Goal: Task Accomplishment & Management: Manage account settings

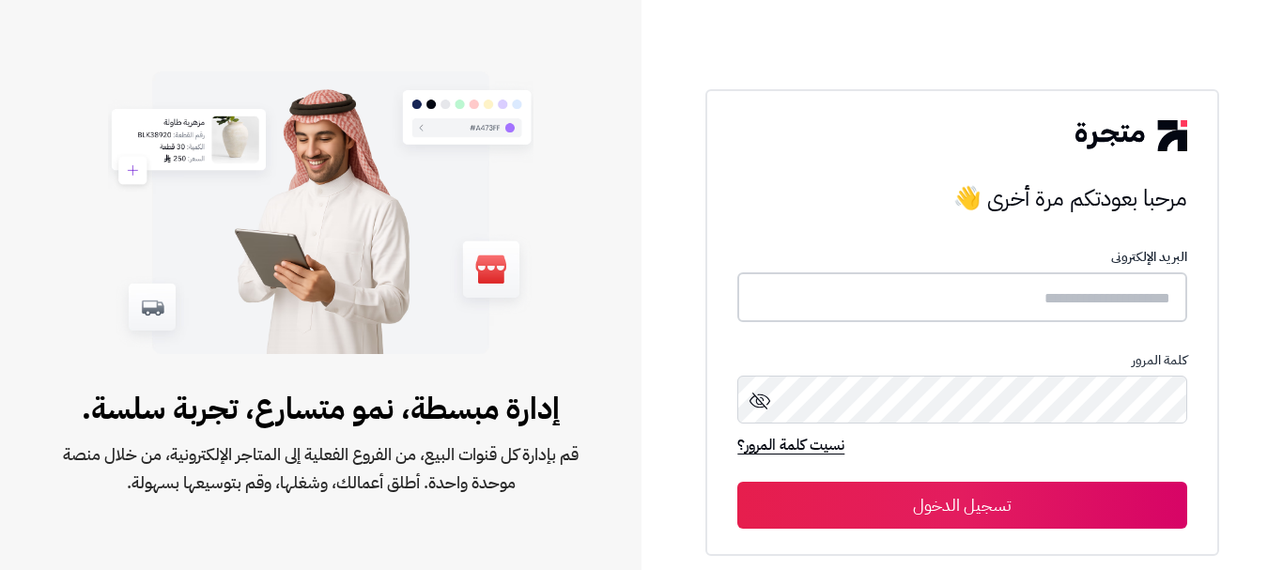
type input "**********"
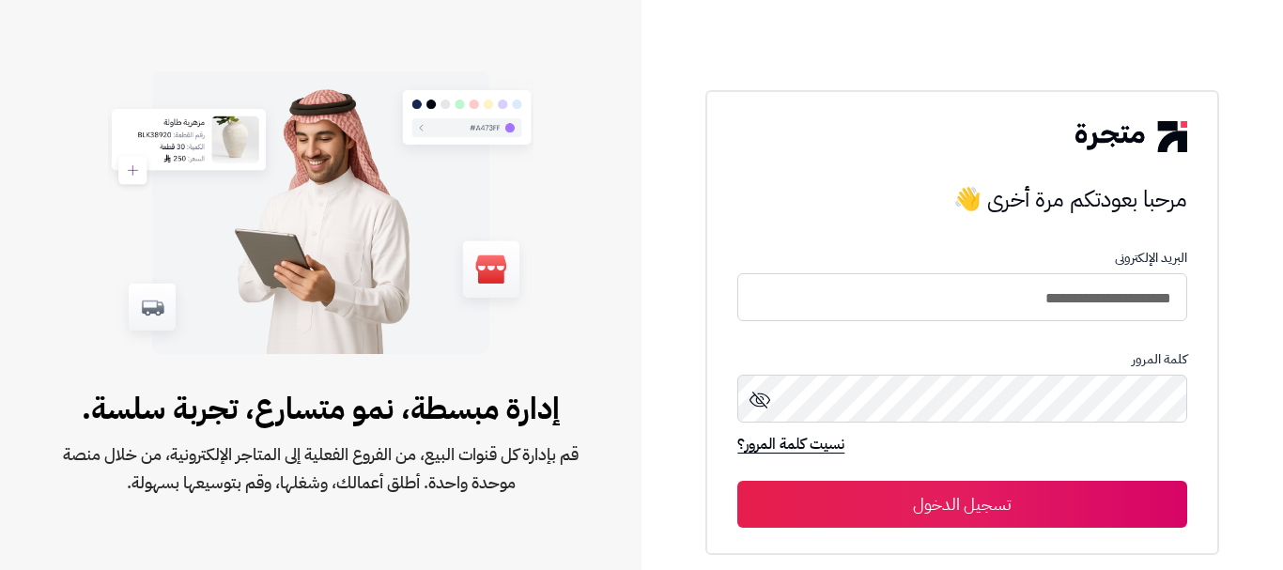
click at [942, 506] on button "تسجيل الدخول" at bounding box center [961, 504] width 449 height 47
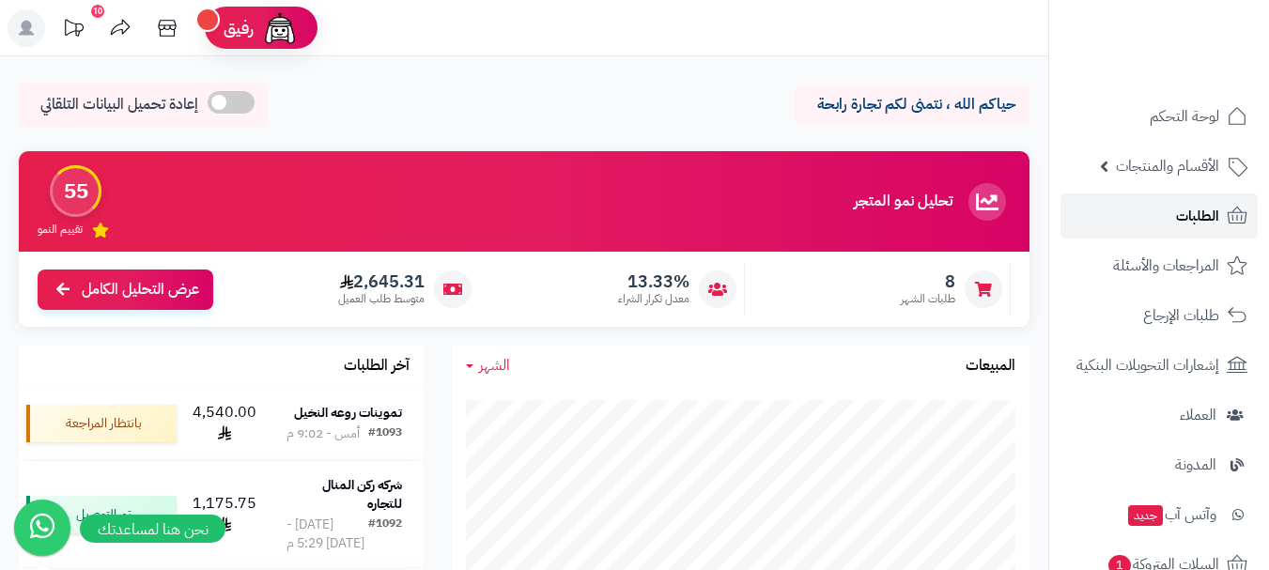
click at [1175, 215] on link "الطلبات" at bounding box center [1159, 216] width 197 height 45
